Goal: Navigation & Orientation: Understand site structure

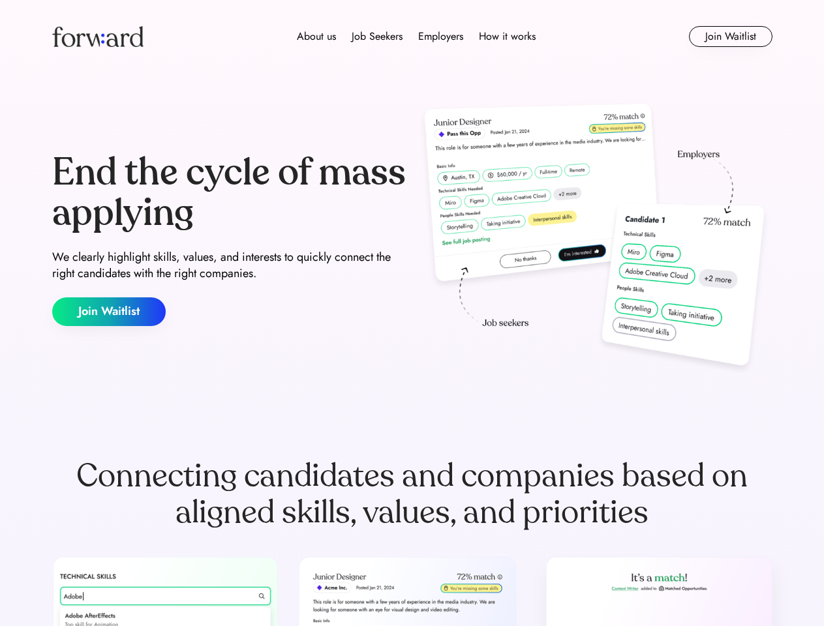
click at [412, 313] on div "End the cycle of mass applying We clearly highlight skills, values, and interes…" at bounding box center [412, 239] width 720 height 281
click at [412, 37] on div "About us Job Seekers Employers How it works" at bounding box center [416, 37] width 514 height 16
click at [98, 37] on img at bounding box center [97, 36] width 91 height 21
click at [416, 37] on div "About us Job Seekers Employers How it works" at bounding box center [416, 37] width 514 height 16
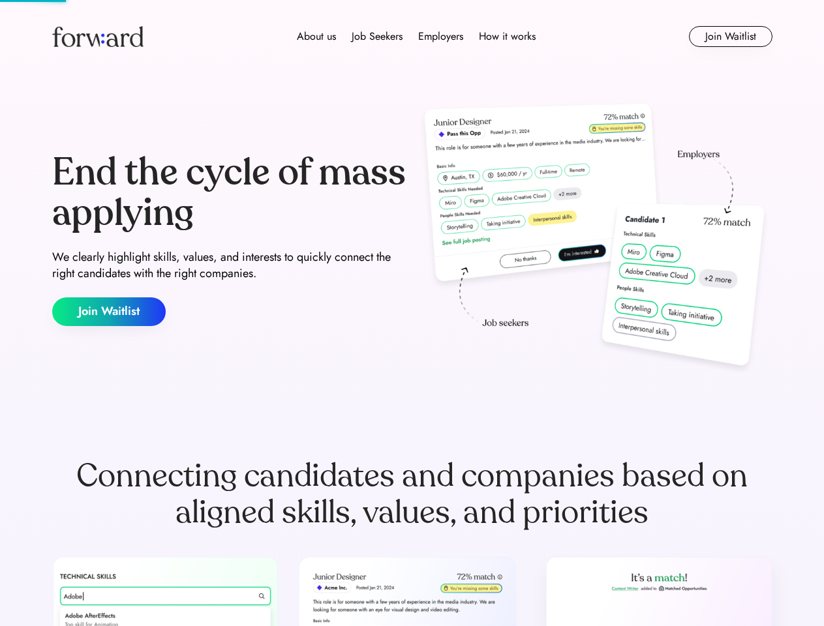
click at [316, 37] on div "About us" at bounding box center [316, 37] width 39 height 16
click at [377, 37] on div "Job Seekers" at bounding box center [377, 37] width 51 height 16
click at [440, 37] on div "Employers" at bounding box center [440, 37] width 45 height 16
click at [506, 37] on div "How it works" at bounding box center [507, 37] width 57 height 16
click at [730, 37] on button "Join Waitlist" at bounding box center [731, 36] width 84 height 21
